Goal: Information Seeking & Learning: Learn about a topic

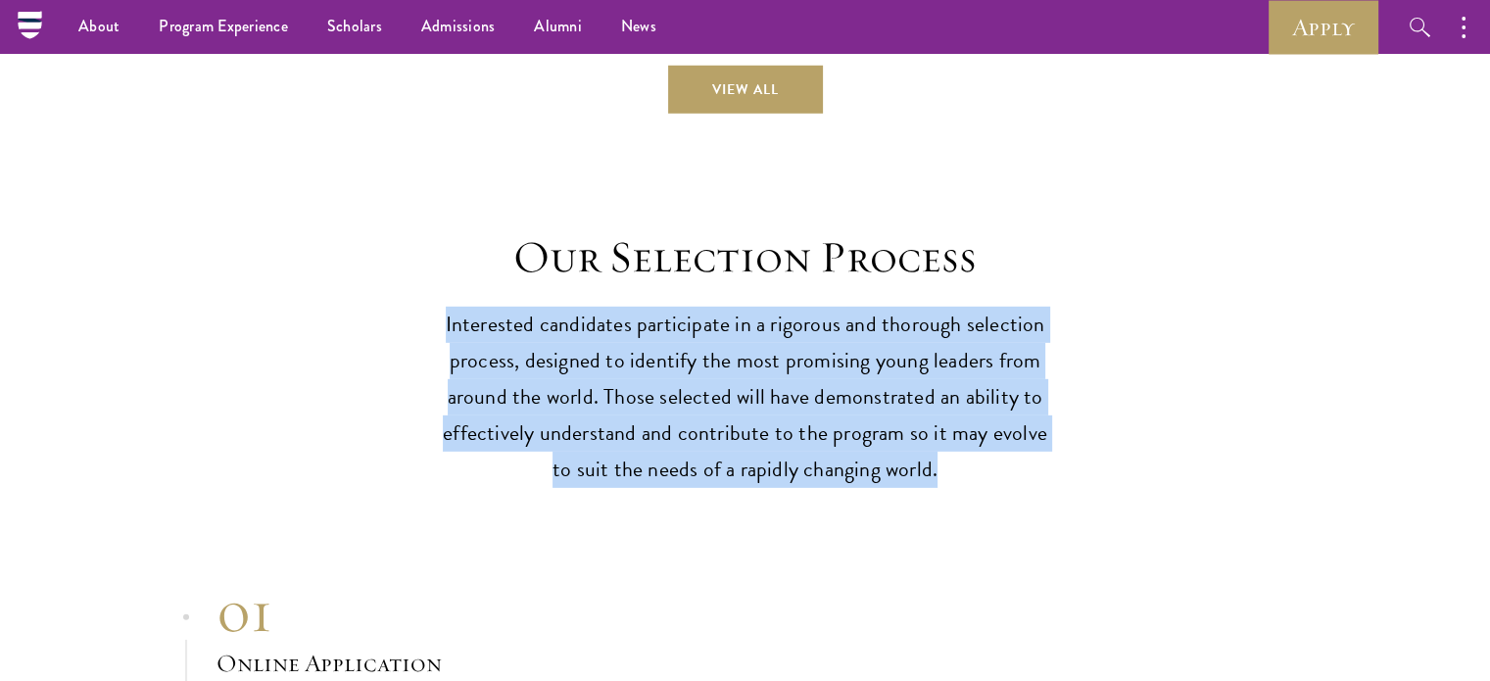
click at [578, 359] on p "Interested candidates participate in a rigorous and thorough selection process,…" at bounding box center [745, 397] width 607 height 181
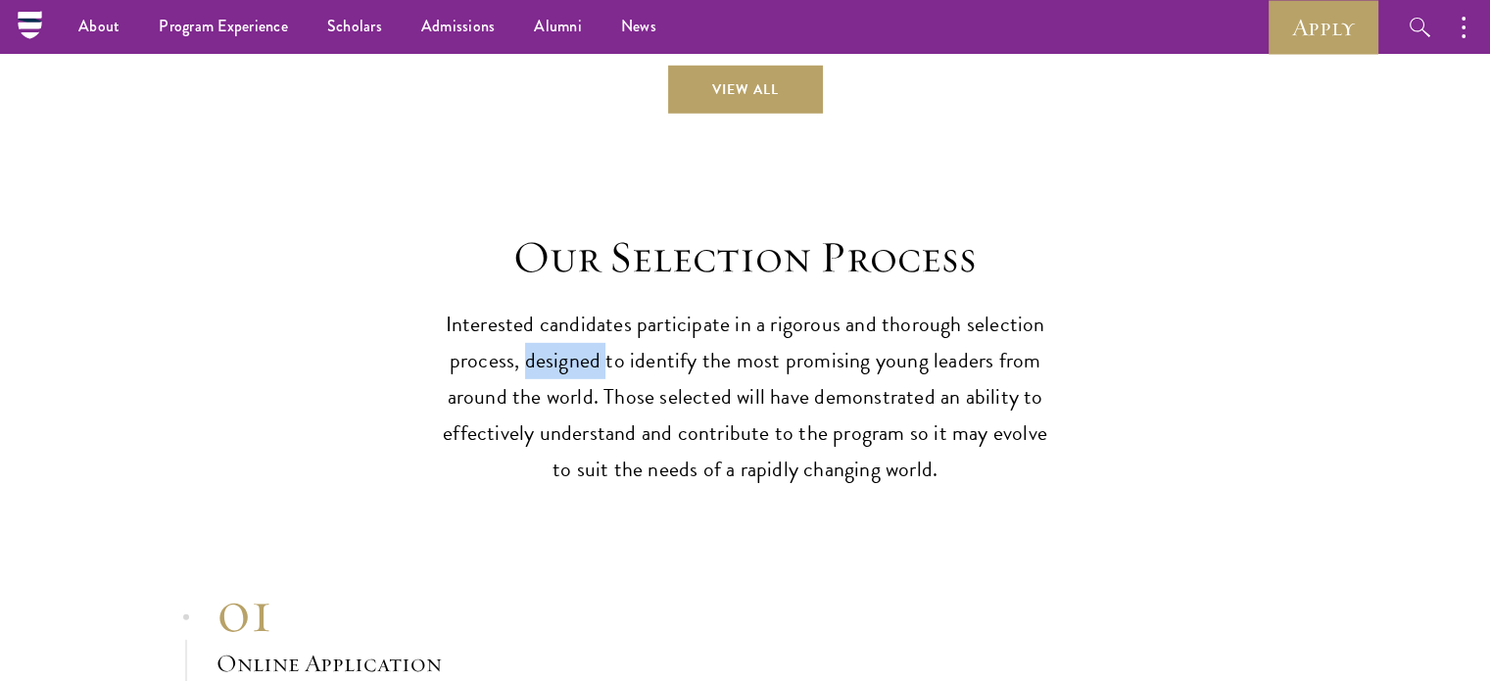
click at [578, 359] on p "Interested candidates participate in a rigorous and thorough selection process,…" at bounding box center [745, 397] width 607 height 181
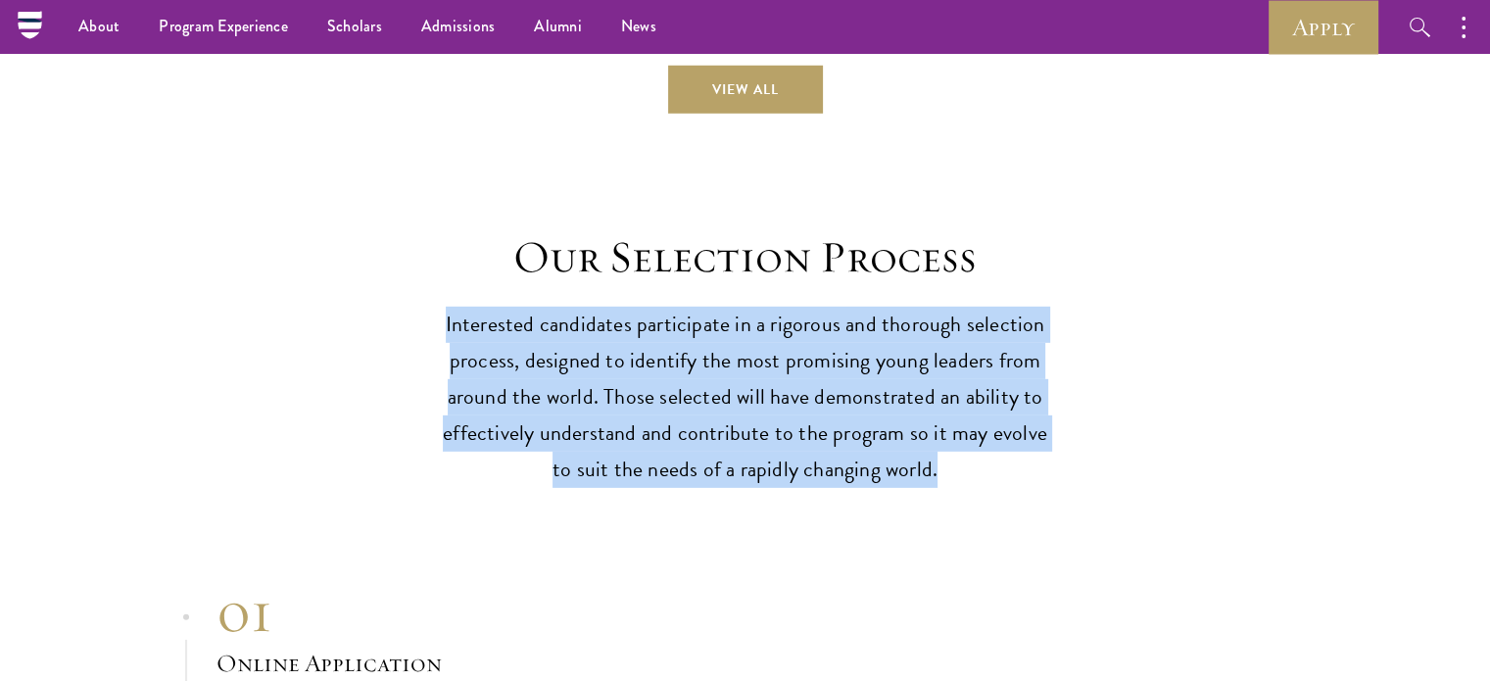
click at [578, 359] on p "Interested candidates participate in a rigorous and thorough selection process,…" at bounding box center [745, 397] width 607 height 181
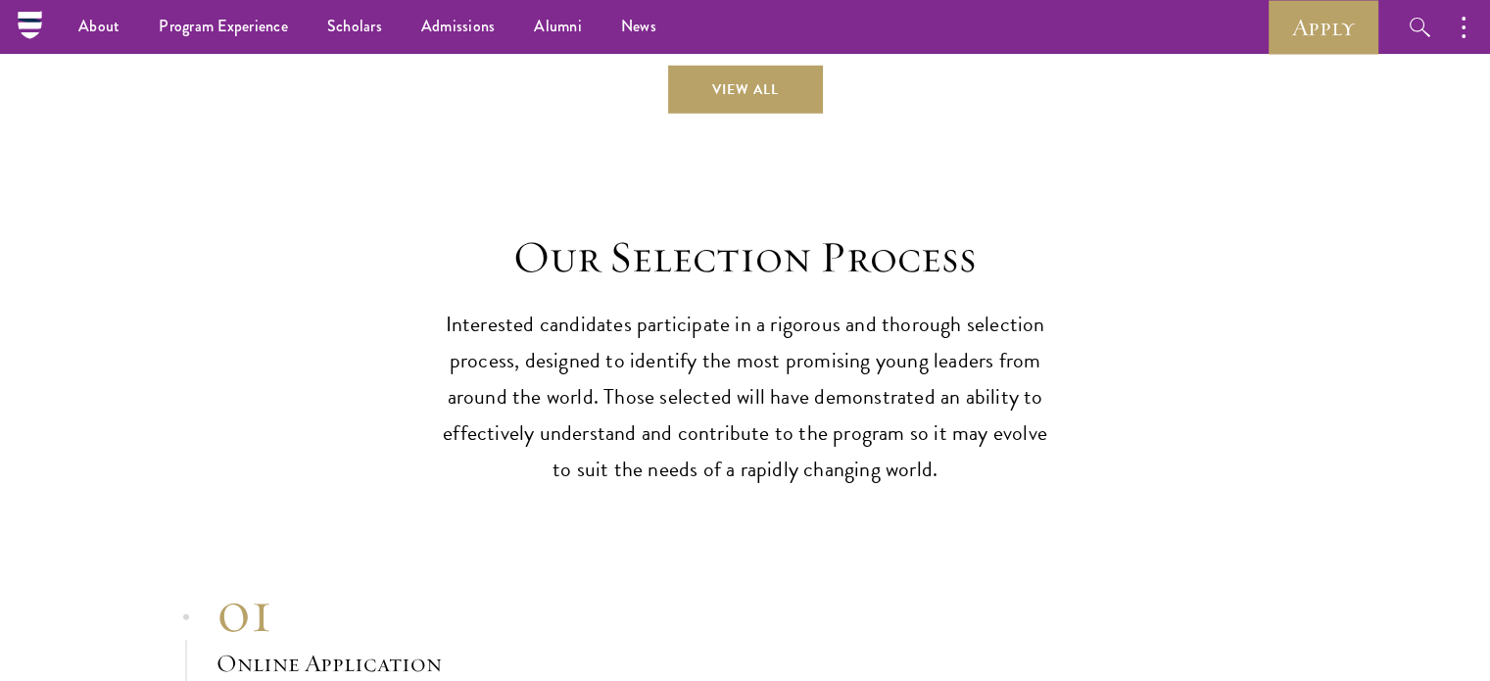
click at [705, 230] on h2 "Our Selection Process" at bounding box center [745, 257] width 607 height 55
click at [724, 254] on h2 "Our Selection Process" at bounding box center [745, 257] width 607 height 55
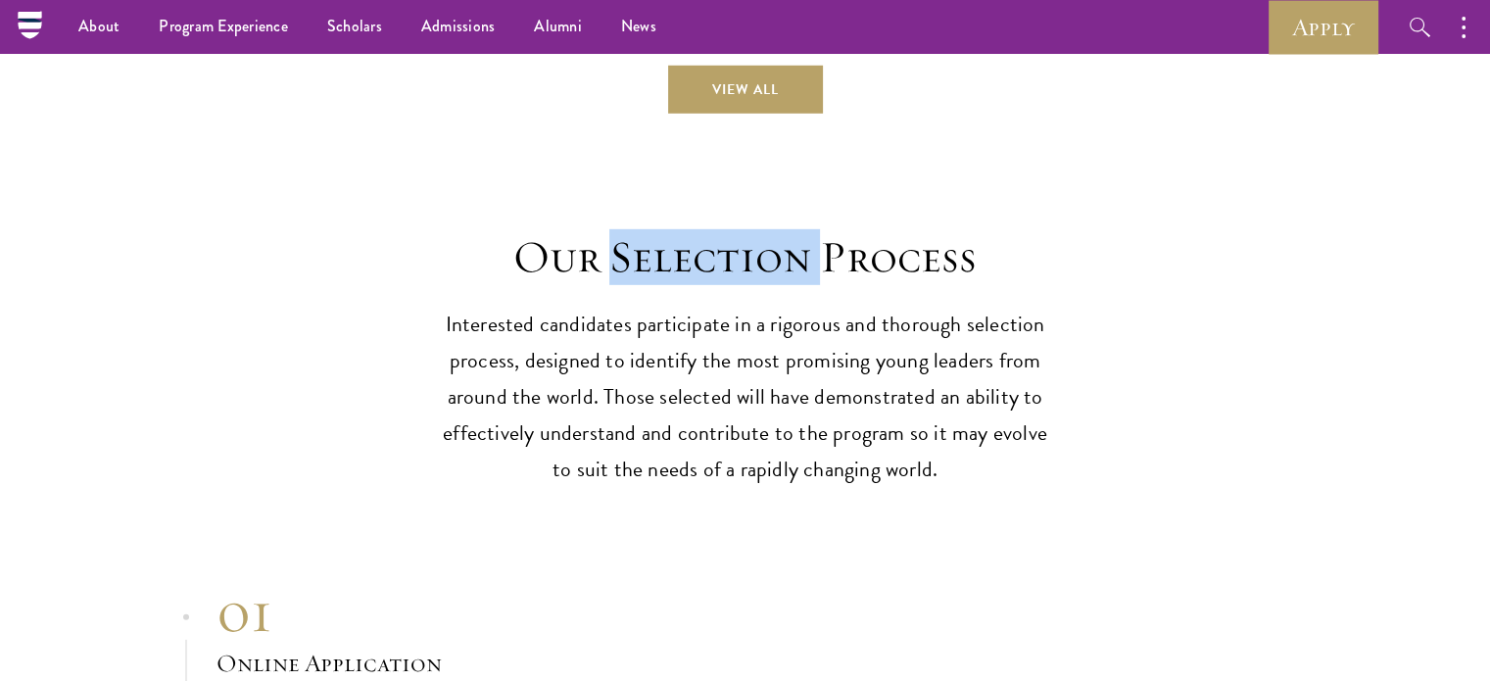
click at [724, 254] on h2 "Our Selection Process" at bounding box center [745, 257] width 607 height 55
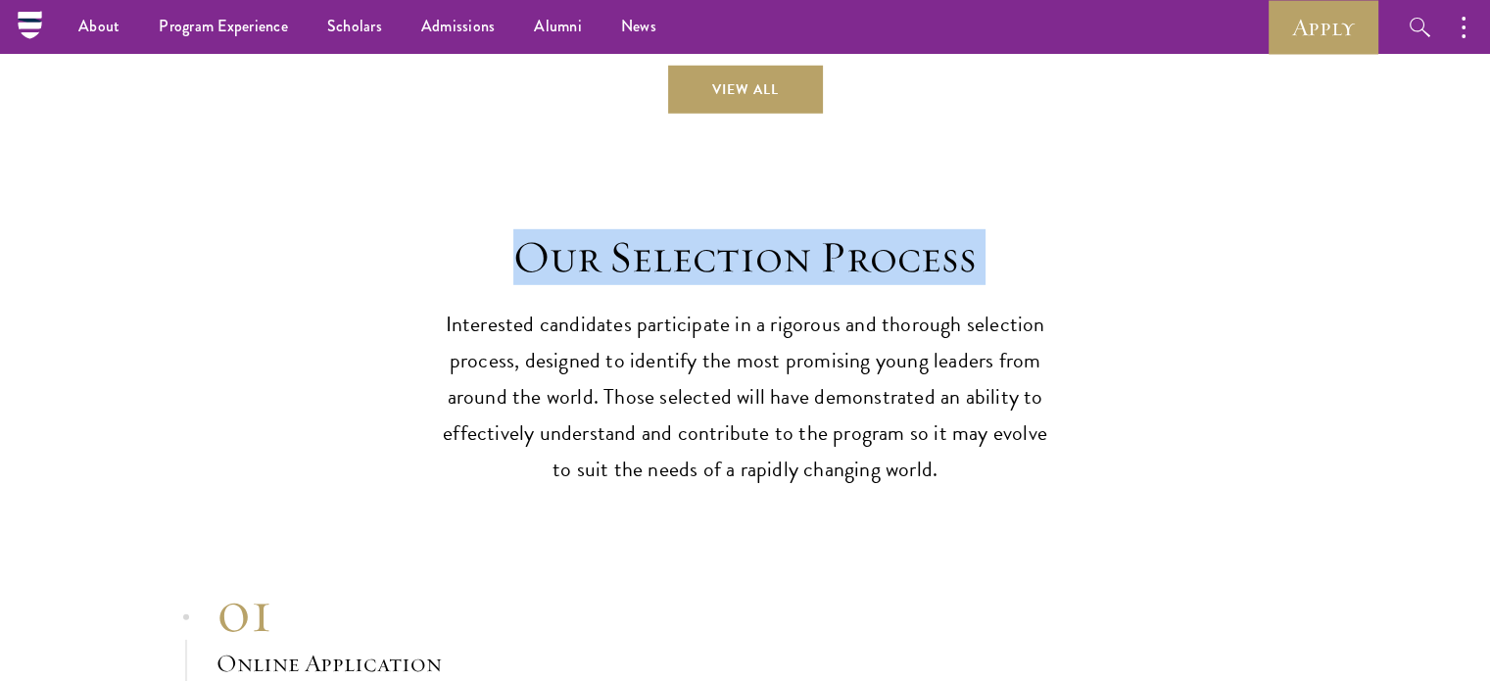
click at [724, 254] on h2 "Our Selection Process" at bounding box center [745, 257] width 607 height 55
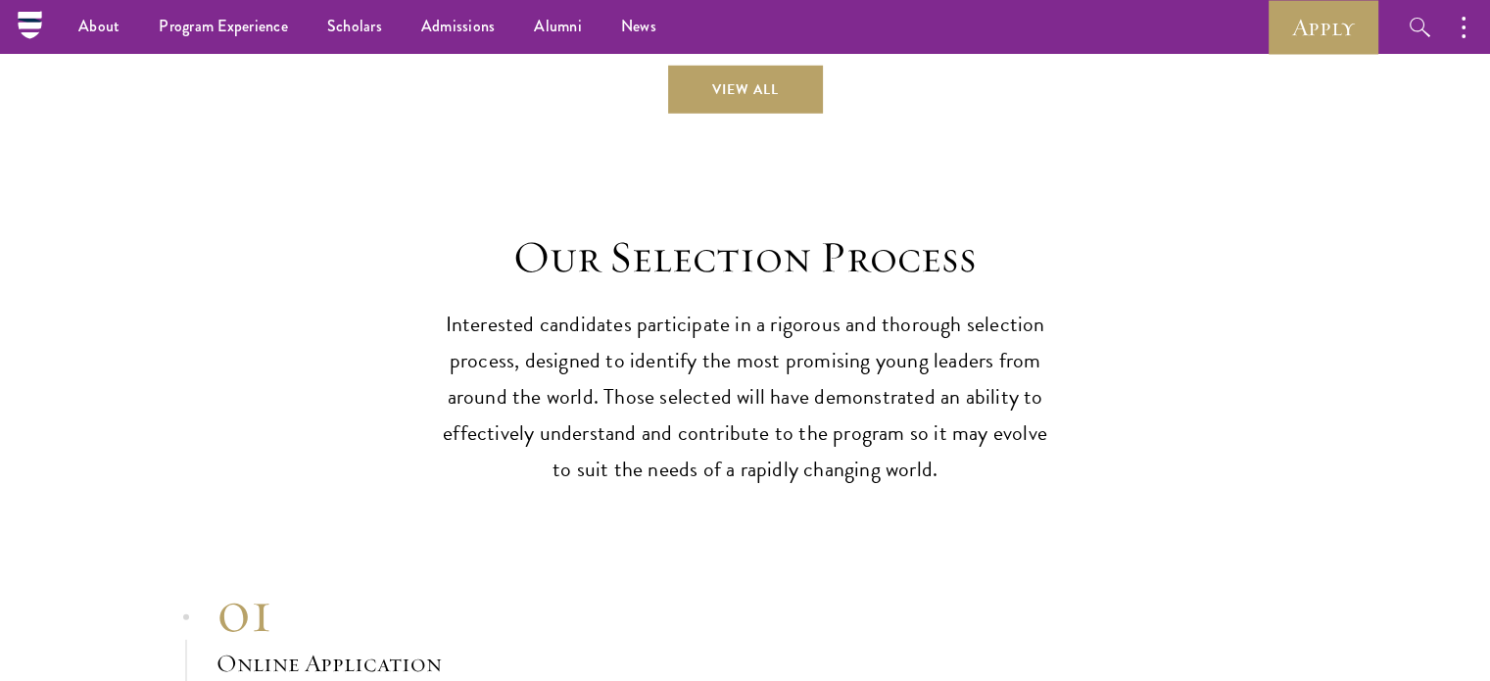
click at [754, 378] on p "Interested candidates participate in a rigorous and thorough selection process,…" at bounding box center [745, 397] width 607 height 181
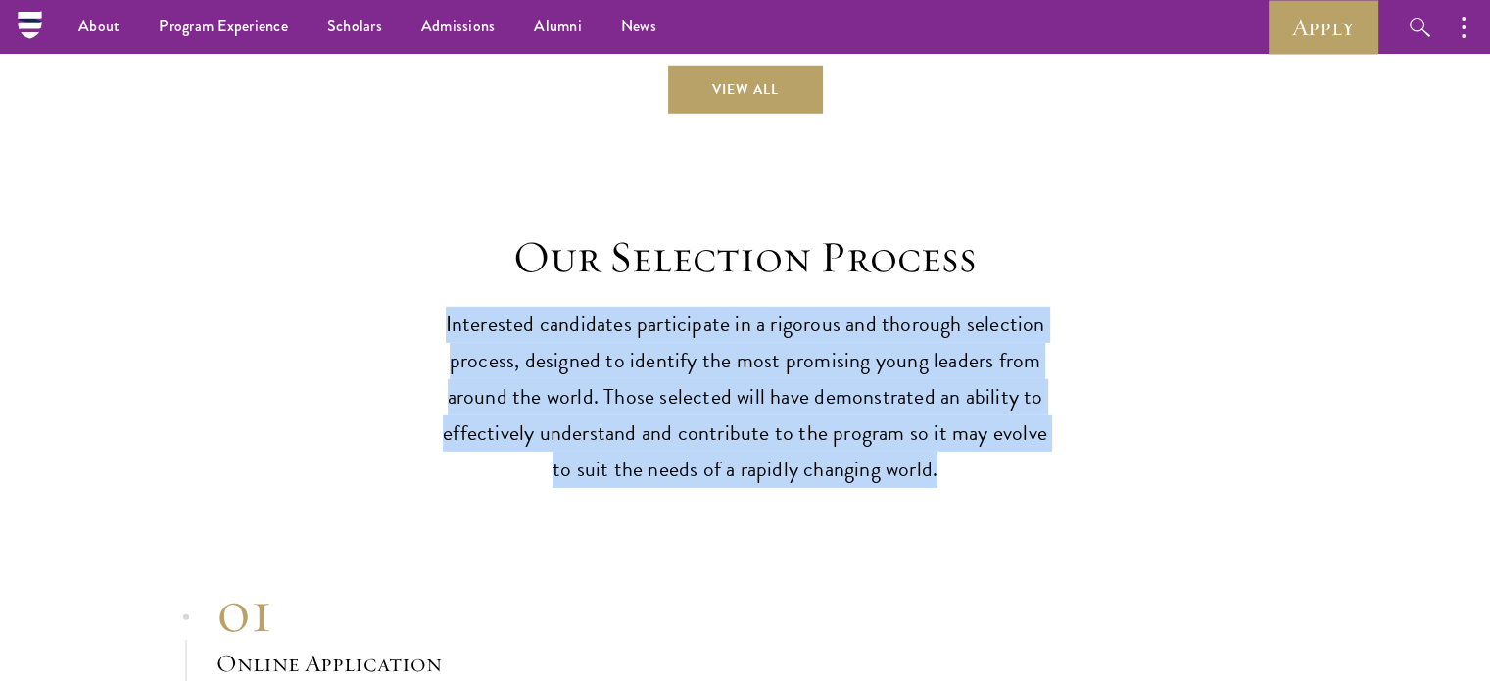
click at [754, 378] on p "Interested candidates participate in a rigorous and thorough selection process,…" at bounding box center [745, 397] width 607 height 181
click at [699, 291] on header "Our Selection Process Interested candidates participate in a rigorous and thoro…" at bounding box center [745, 359] width 607 height 258
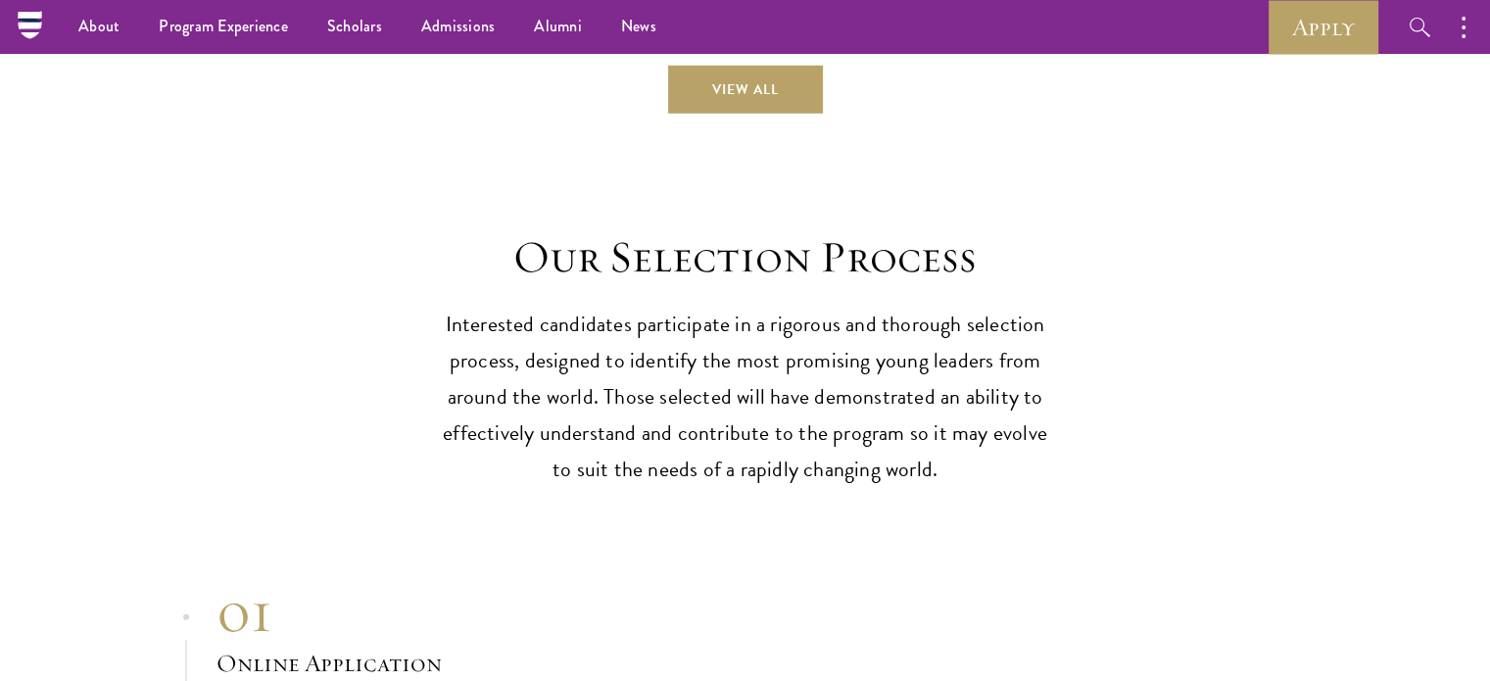
click at [743, 245] on h2 "Our Selection Process" at bounding box center [745, 257] width 607 height 55
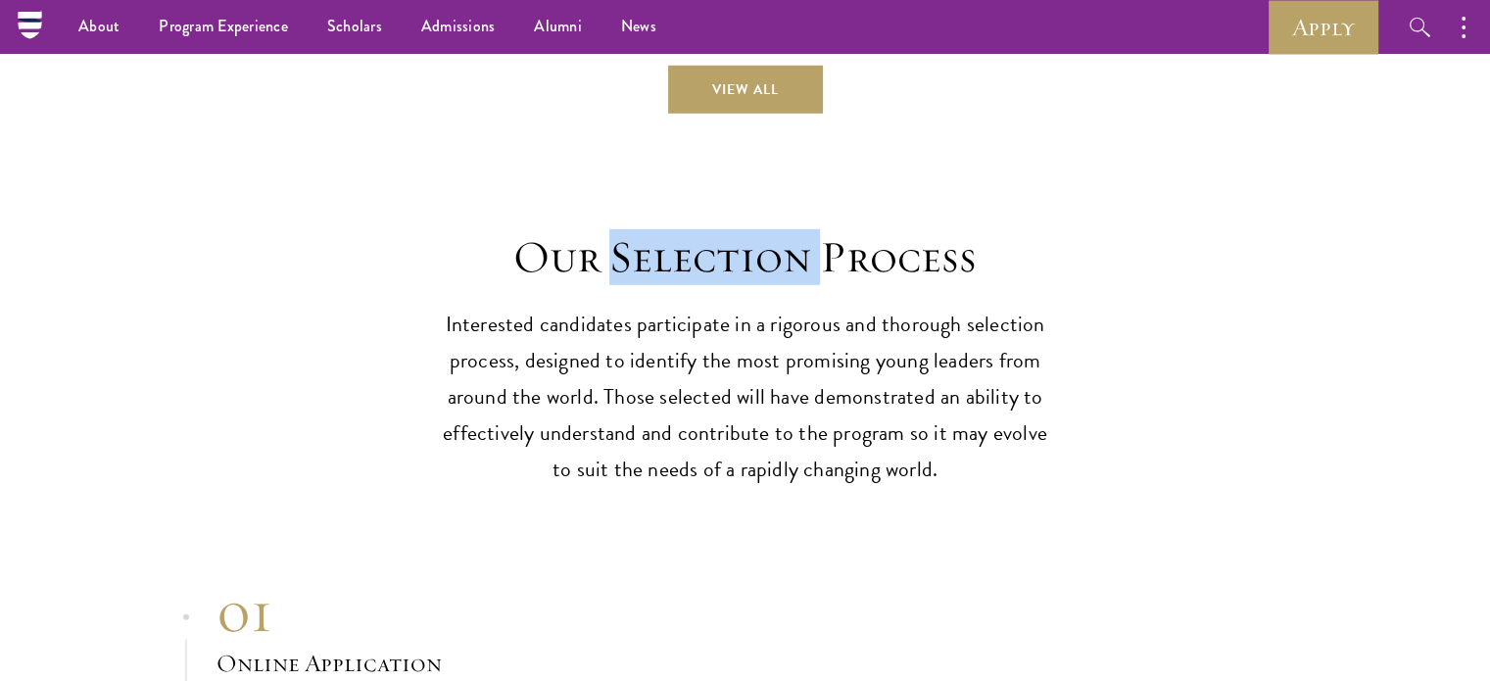
click at [743, 245] on h2 "Our Selection Process" at bounding box center [745, 257] width 607 height 55
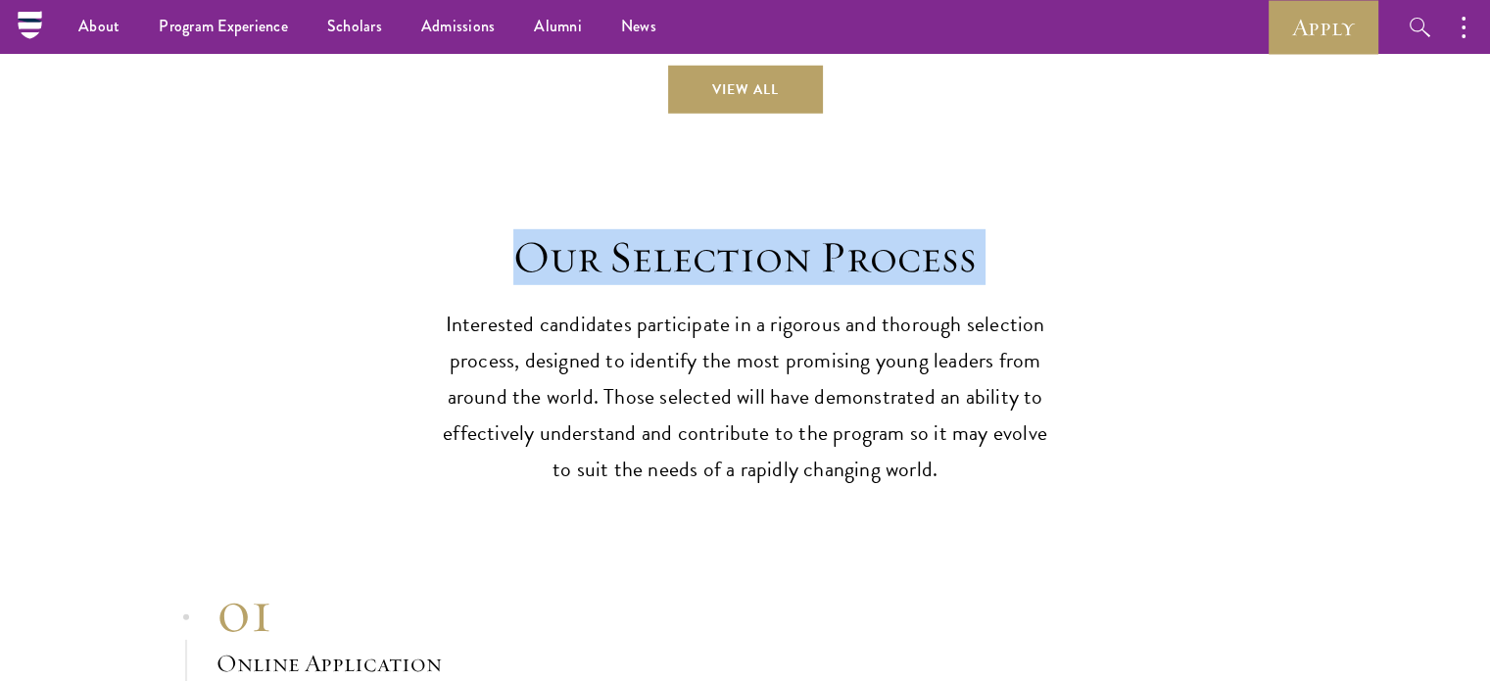
click at [743, 245] on h2 "Our Selection Process" at bounding box center [745, 257] width 607 height 55
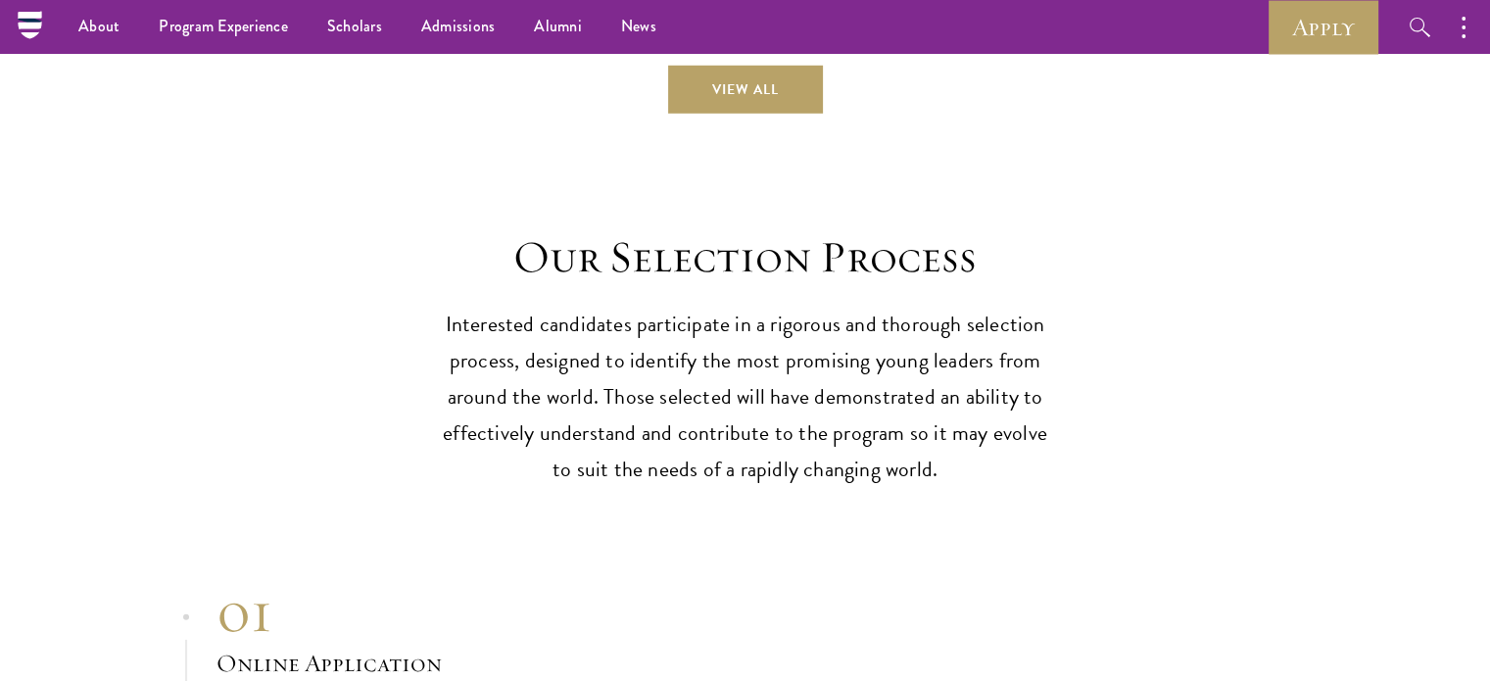
click at [748, 442] on p "Interested candidates participate in a rigorous and thorough selection process,…" at bounding box center [745, 397] width 607 height 181
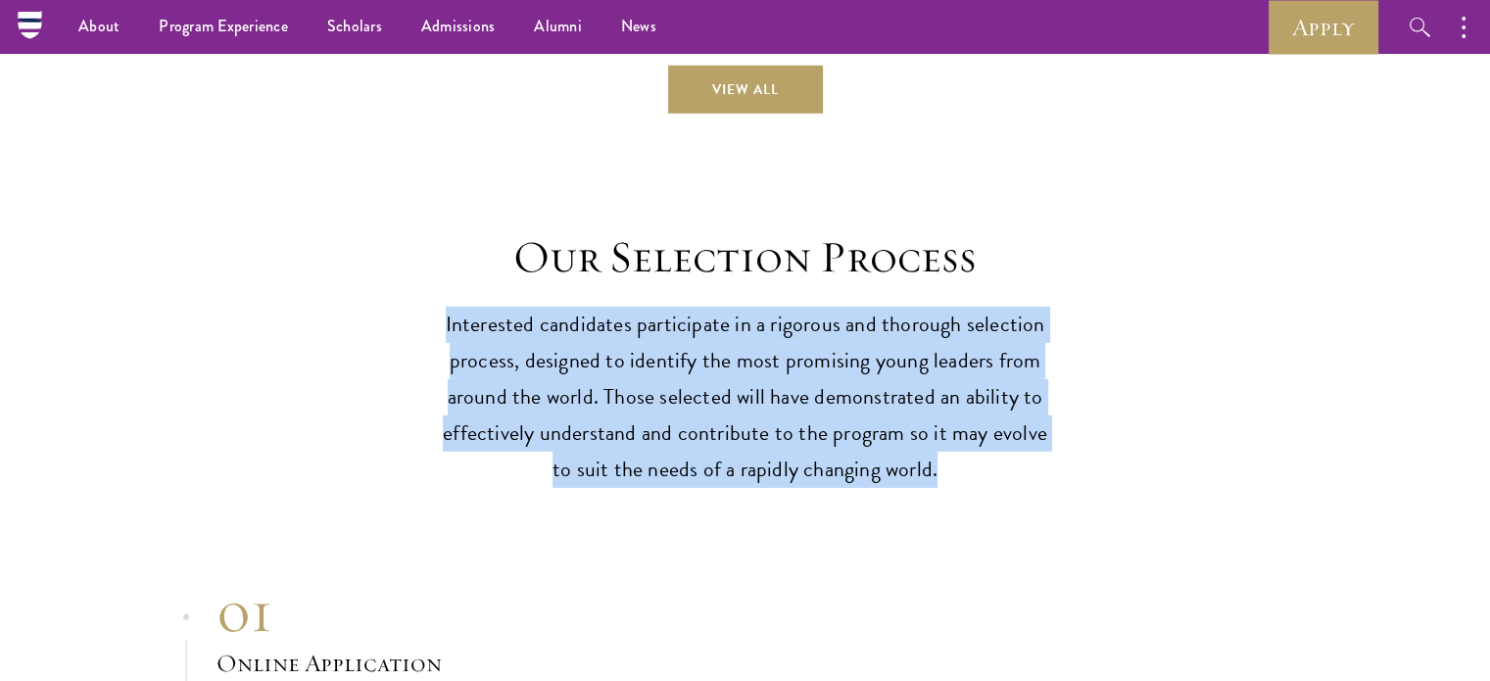
click at [748, 442] on p "Interested candidates participate in a rigorous and thorough selection process,…" at bounding box center [745, 397] width 607 height 181
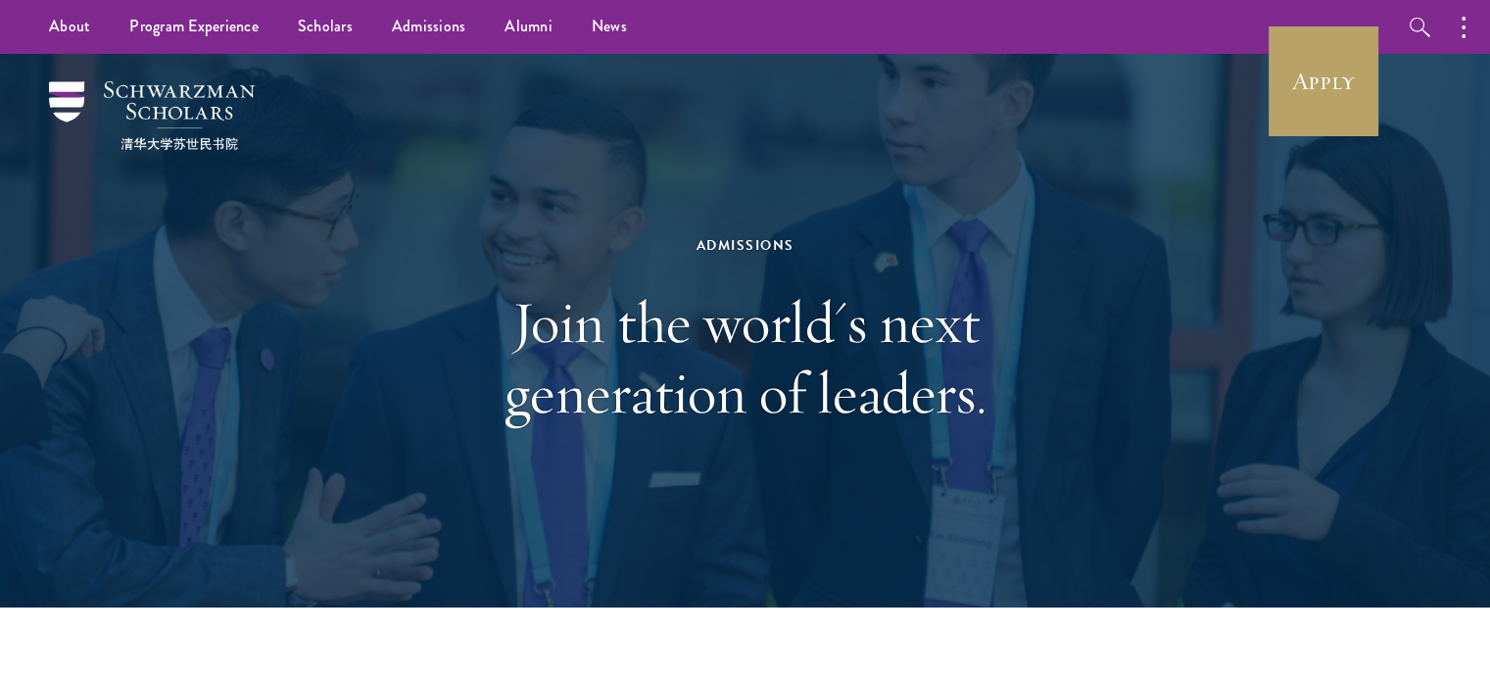
click at [689, 308] on h1 "Join the world's next generation of leaders." at bounding box center [745, 357] width 676 height 141
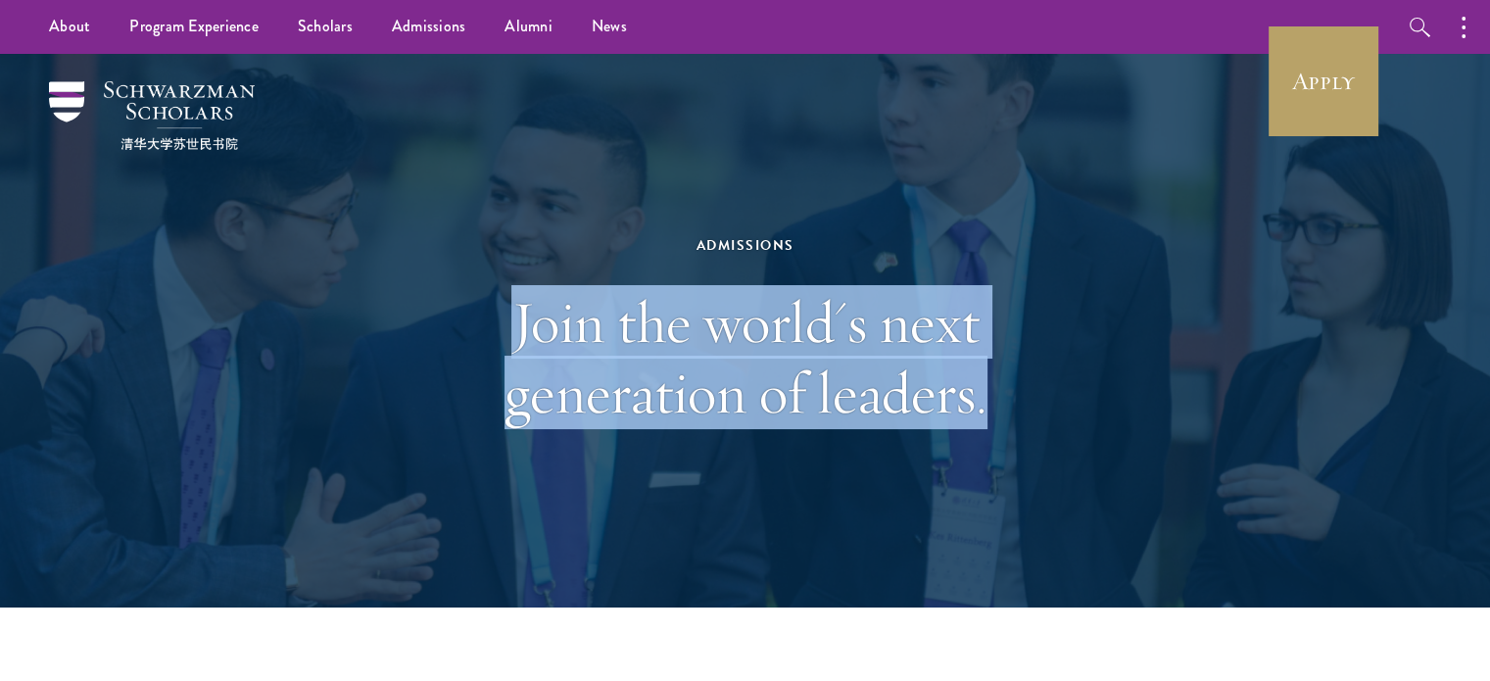
click at [689, 308] on h1 "Join the world's next generation of leaders." at bounding box center [745, 357] width 676 height 141
click at [675, 340] on h1 "Join the world's next generation of leaders." at bounding box center [745, 357] width 676 height 141
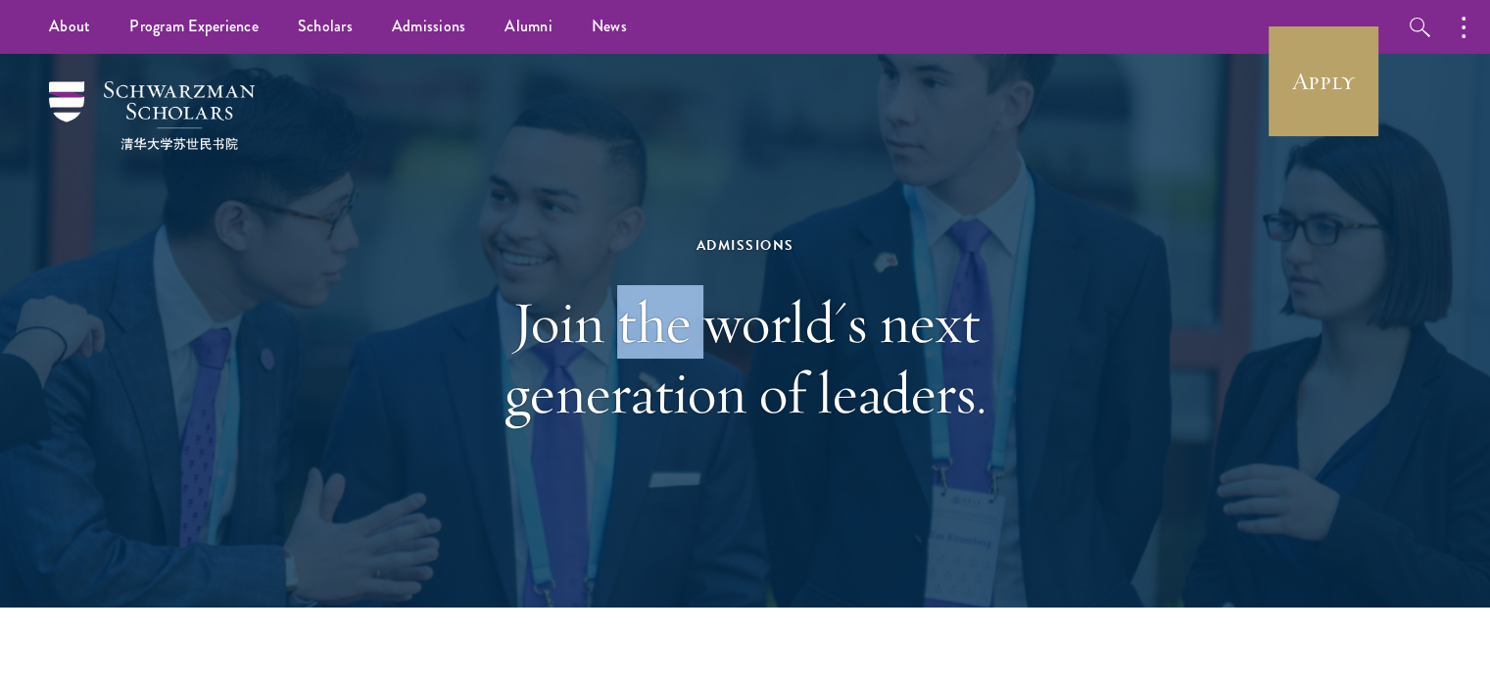
click at [675, 340] on h1 "Join the world's next generation of leaders." at bounding box center [745, 357] width 676 height 141
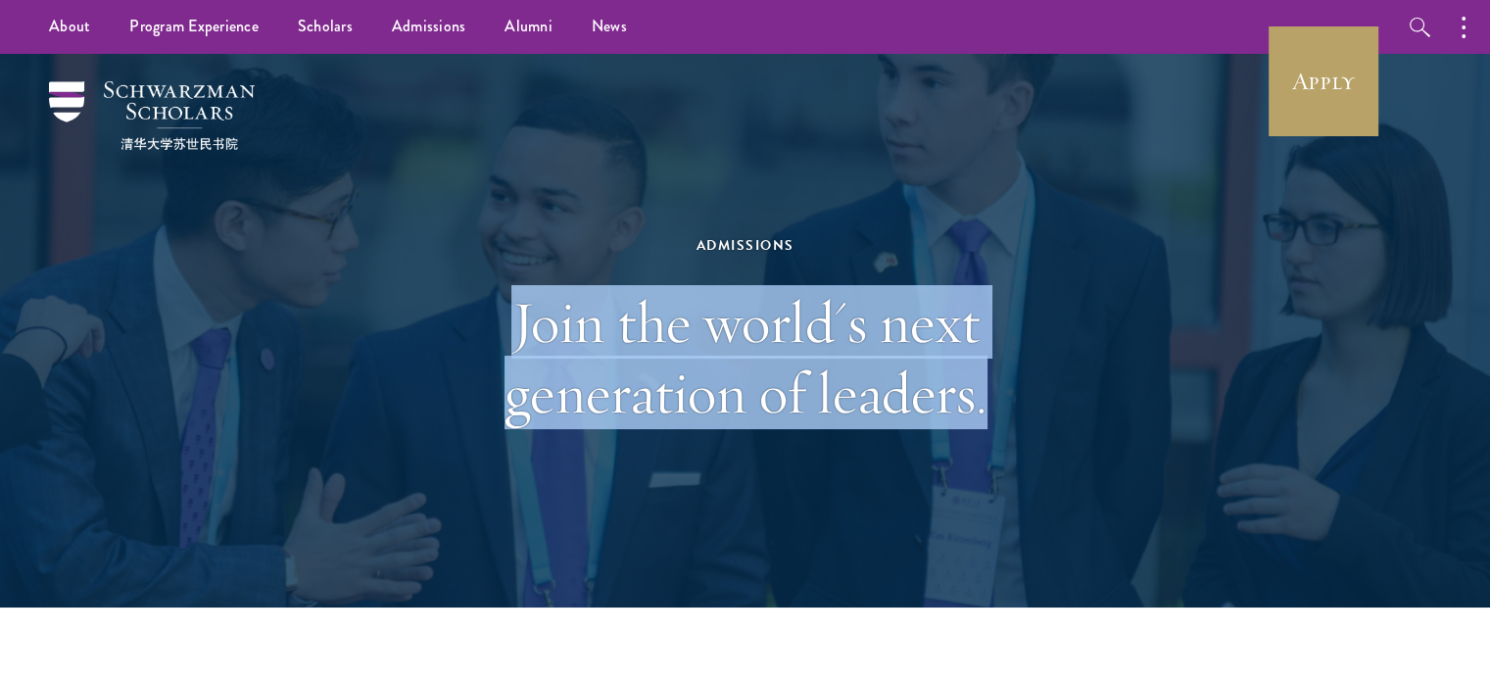
click at [675, 340] on h1 "Join the world's next generation of leaders." at bounding box center [745, 357] width 676 height 141
click at [794, 340] on h1 "Join the world's next generation of leaders." at bounding box center [745, 357] width 676 height 141
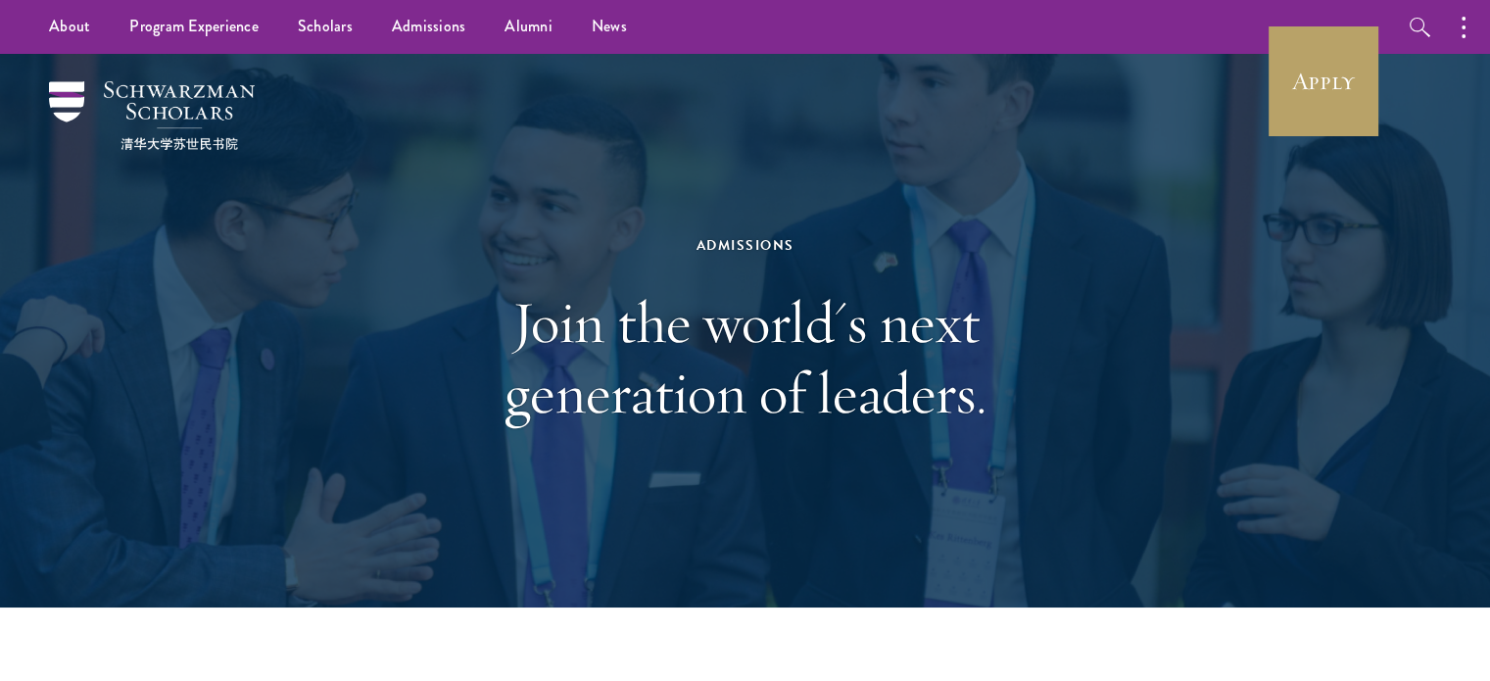
click at [627, 311] on h1 "Join the world's next generation of leaders." at bounding box center [745, 357] width 676 height 141
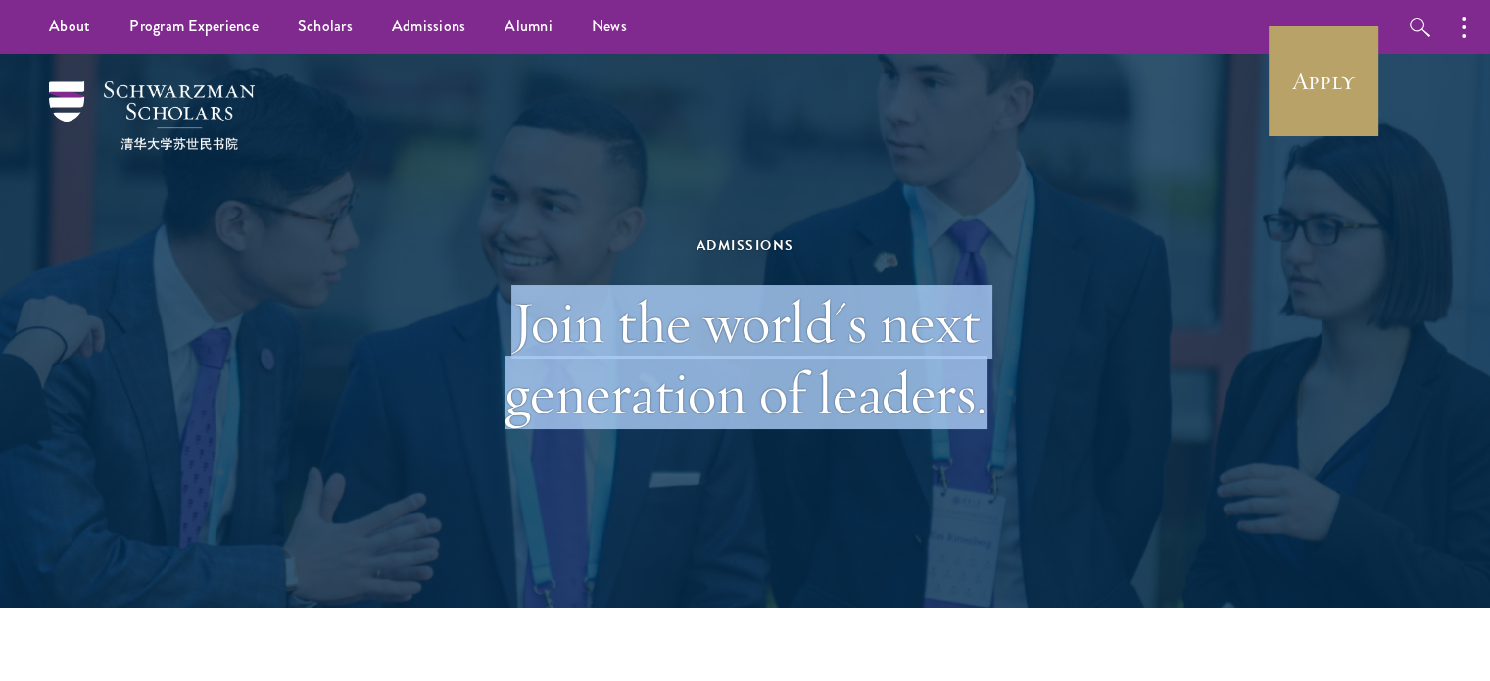
click at [627, 311] on h1 "Join the world's next generation of leaders." at bounding box center [745, 357] width 676 height 141
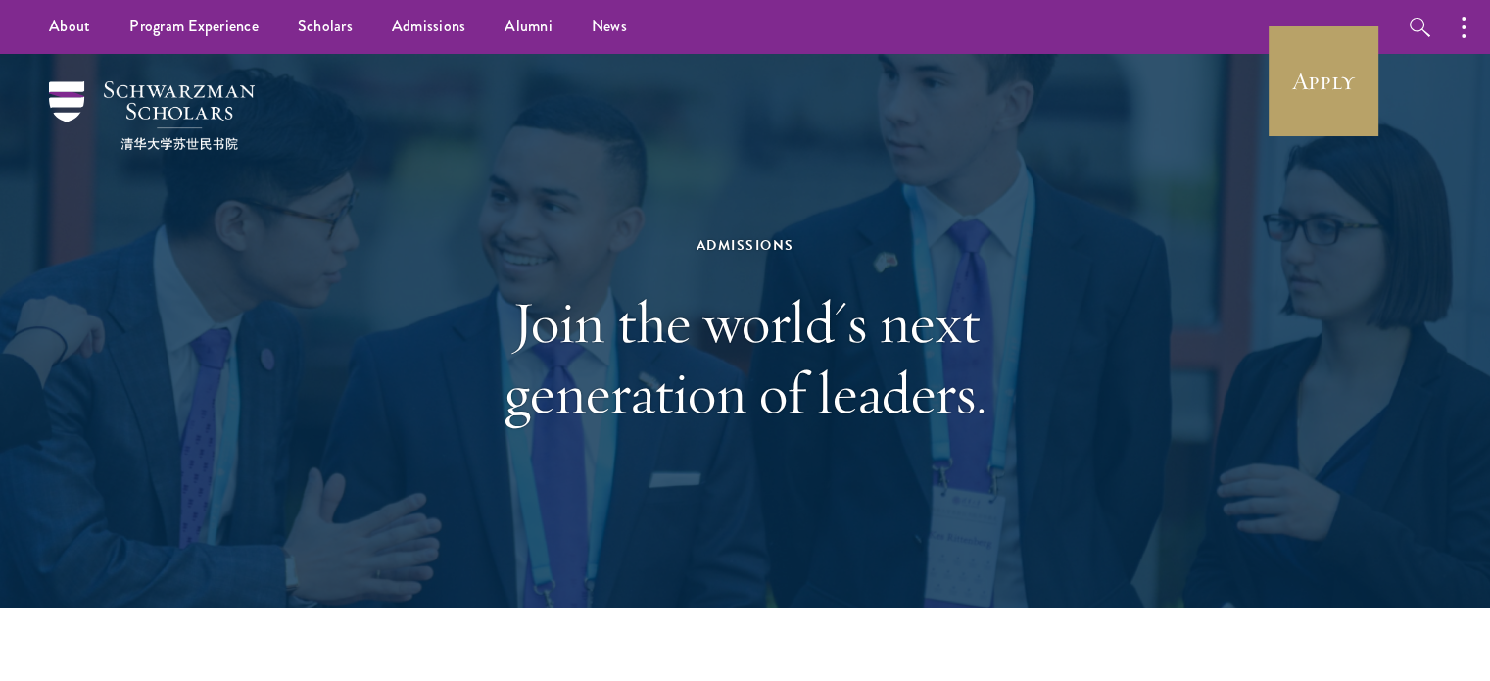
click at [627, 311] on h1 "Join the world's next generation of leaders." at bounding box center [745, 357] width 676 height 141
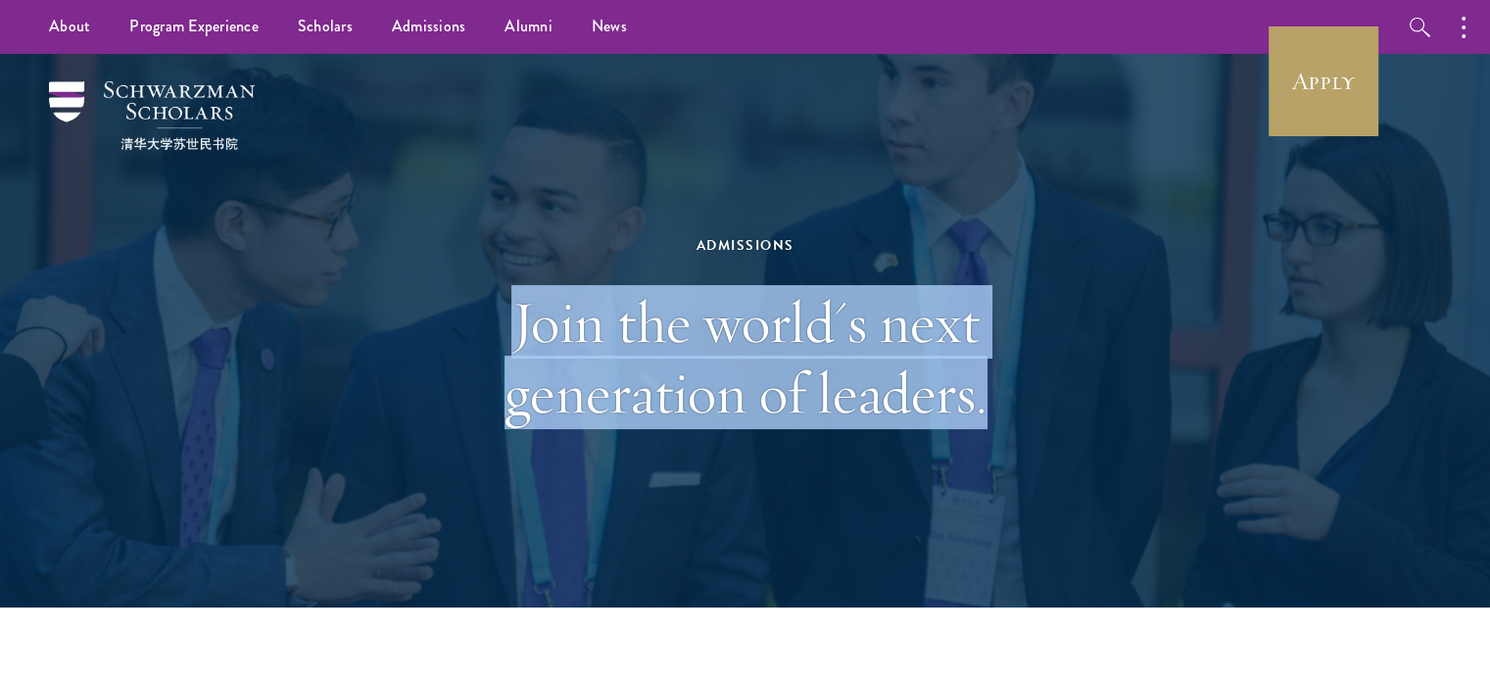
click at [627, 311] on h1 "Join the world's next generation of leaders." at bounding box center [745, 357] width 676 height 141
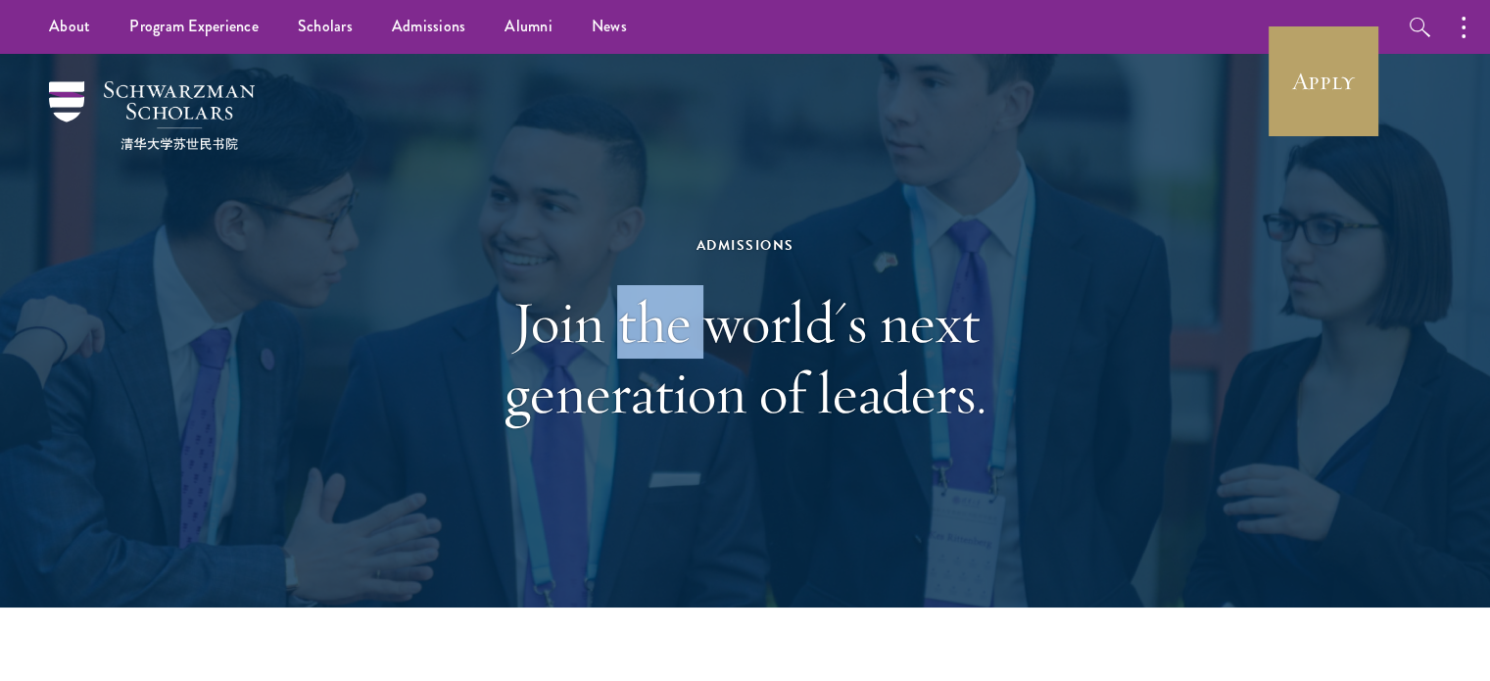
click at [627, 311] on h1 "Join the world's next generation of leaders." at bounding box center [745, 357] width 676 height 141
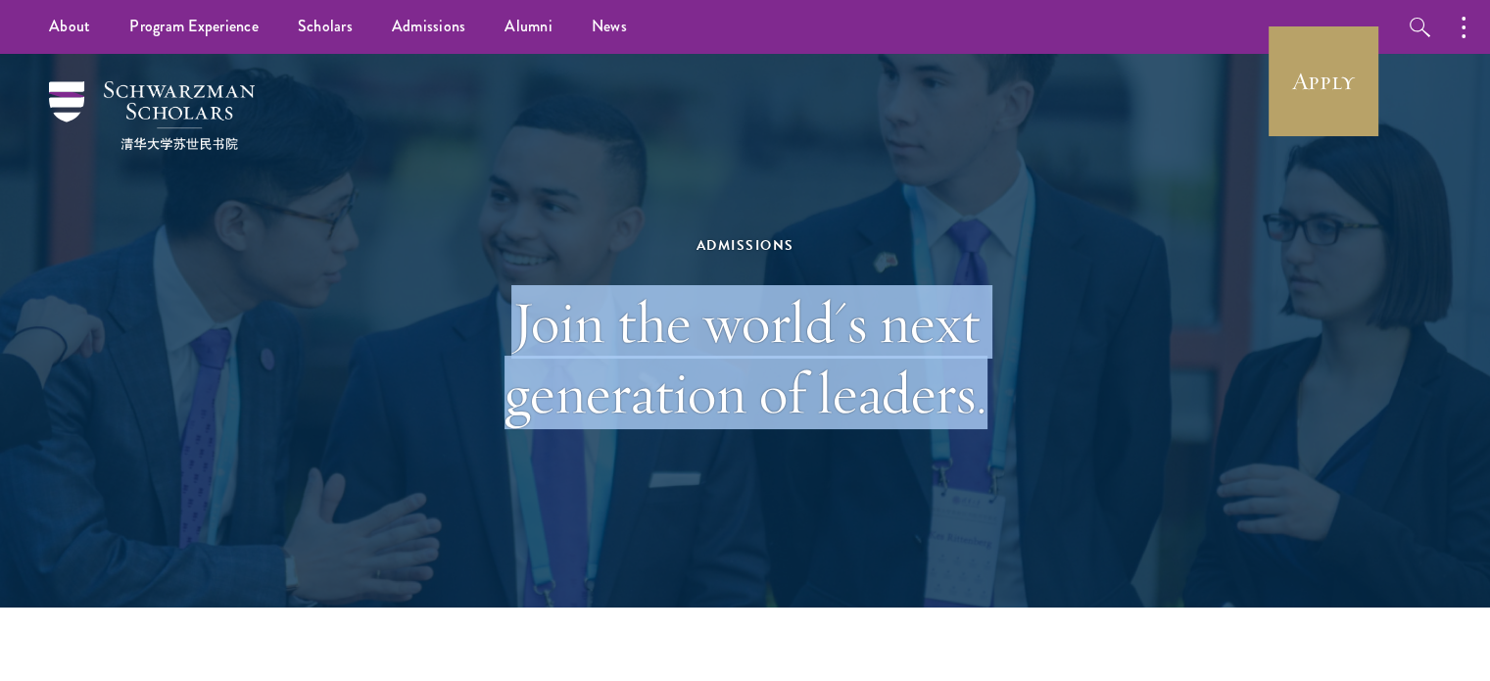
click at [627, 311] on h1 "Join the world's next generation of leaders." at bounding box center [745, 357] width 676 height 141
